Goal: Find specific page/section: Find specific page/section

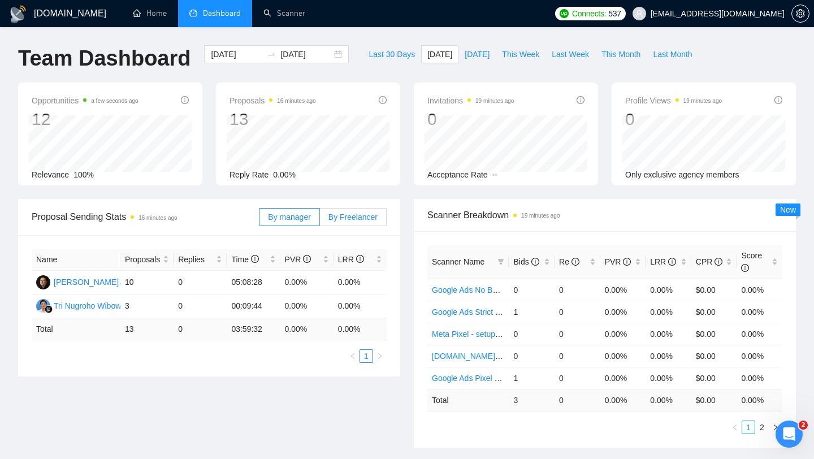
click at [354, 215] on span "By Freelancer" at bounding box center [352, 217] width 49 height 9
click at [320, 220] on input "By Freelancer" at bounding box center [320, 220] width 0 height 0
click at [354, 215] on span "By Freelancer" at bounding box center [352, 217] width 49 height 9
click at [320, 220] on input "By Freelancer" at bounding box center [320, 220] width 0 height 0
